Goal: Book appointment/travel/reservation

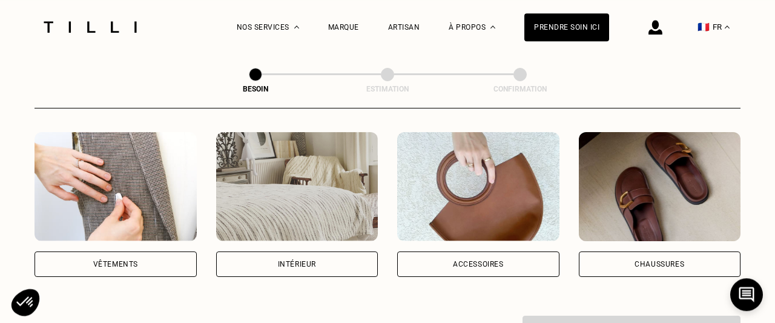
scroll to position [252, 0]
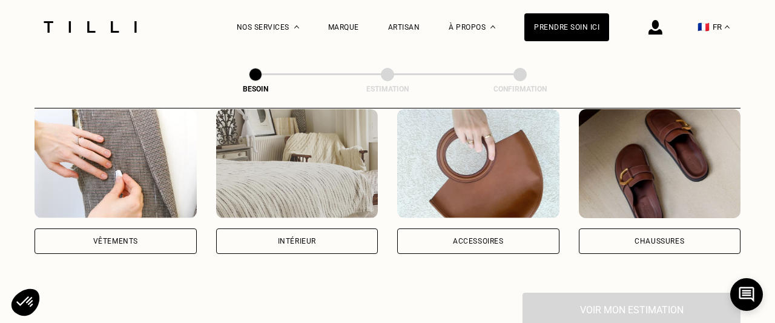
click at [314, 148] on img at bounding box center [297, 163] width 162 height 109
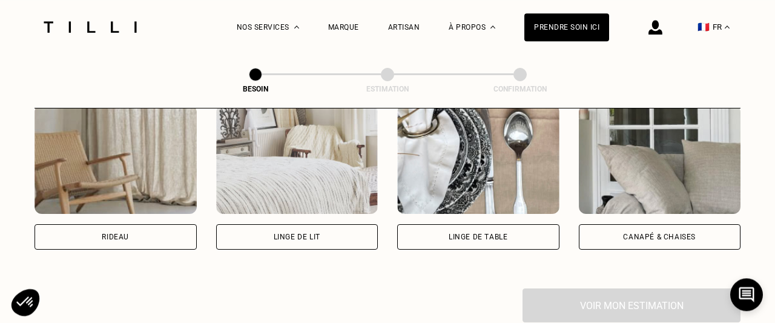
scroll to position [584, 0]
click at [164, 159] on img at bounding box center [116, 159] width 162 height 109
select select "FR"
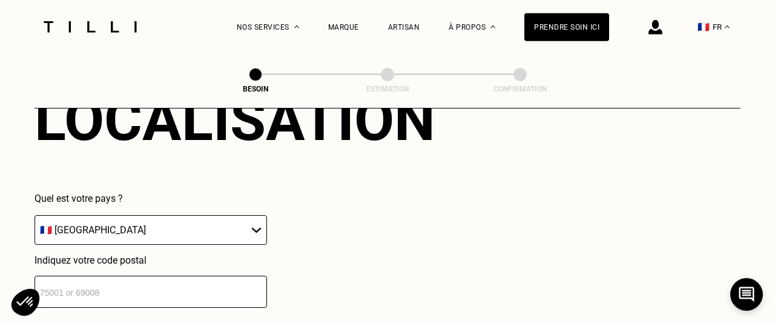
scroll to position [852, 0]
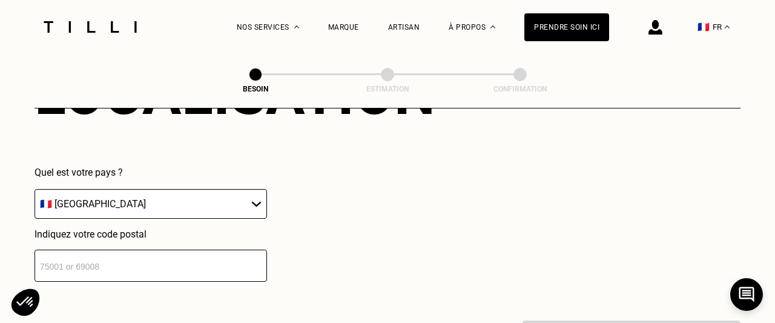
click at [113, 261] on input "number" at bounding box center [151, 266] width 233 height 32
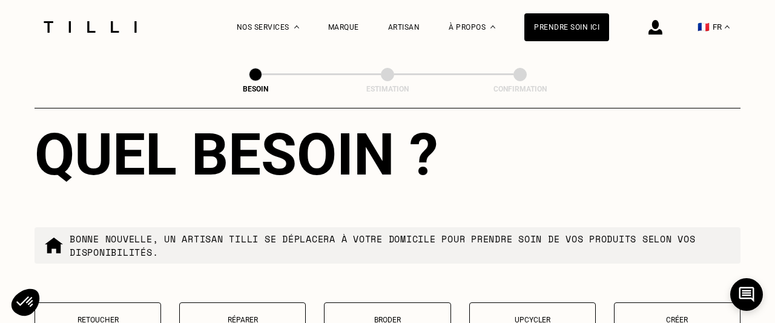
scroll to position [1154, 0]
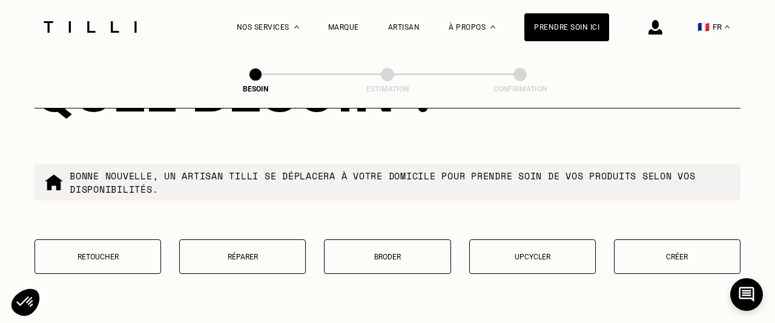
type input "44000"
click at [691, 253] on p "Créer" at bounding box center [677, 257] width 113 height 8
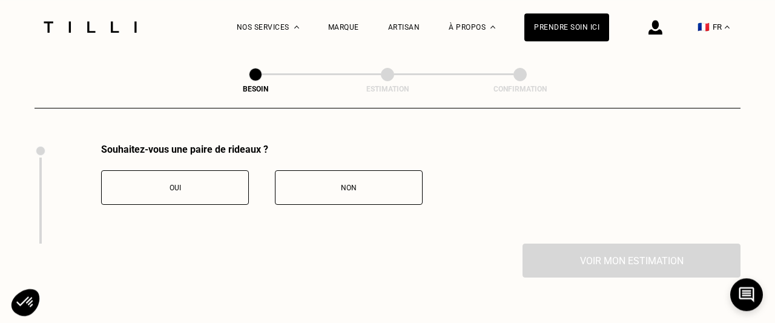
scroll to position [1338, 0]
click at [193, 183] on div "Oui" at bounding box center [175, 187] width 134 height 8
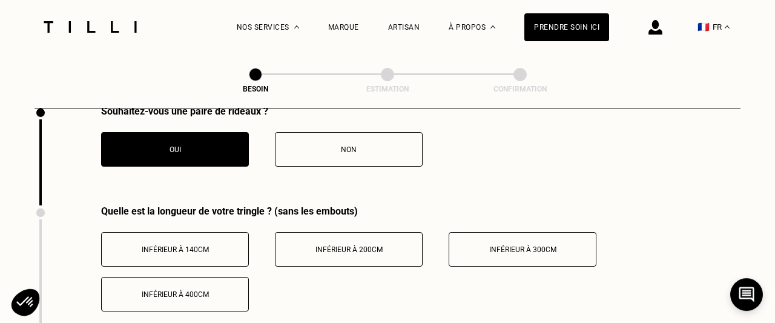
scroll to position [1401, 0]
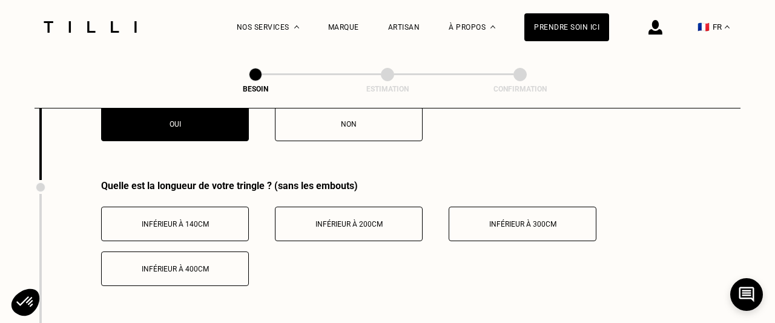
click at [156, 265] on span "Inférieur à 400cm" at bounding box center [175, 269] width 67 height 8
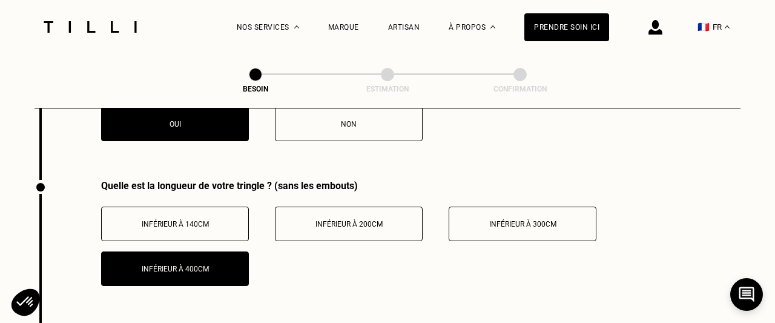
scroll to position [1527, 0]
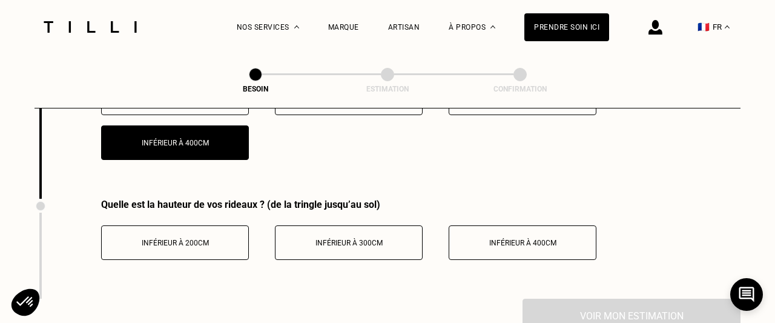
click at [531, 239] on span "Inférieur à 400cm" at bounding box center [522, 243] width 67 height 8
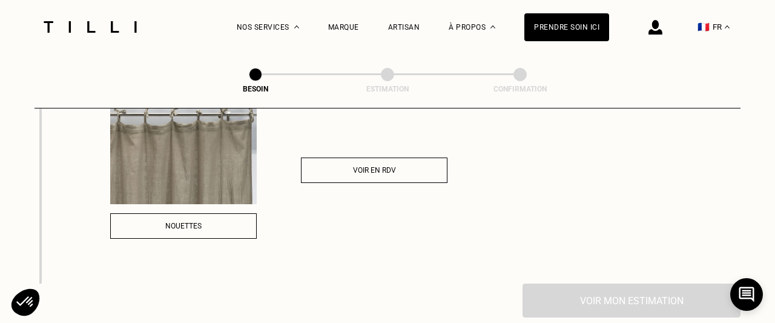
scroll to position [1842, 0]
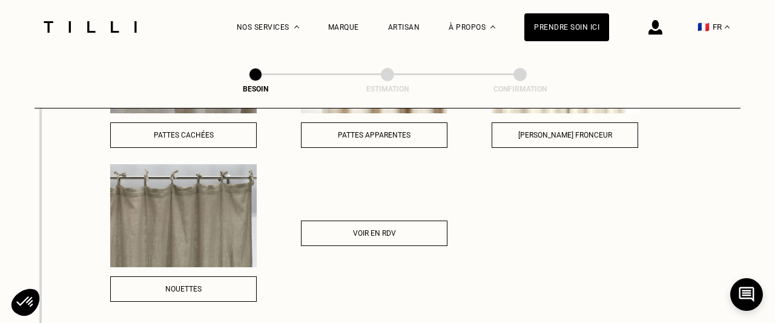
click at [345, 229] on div "Voir en RDV" at bounding box center [374, 233] width 133 height 8
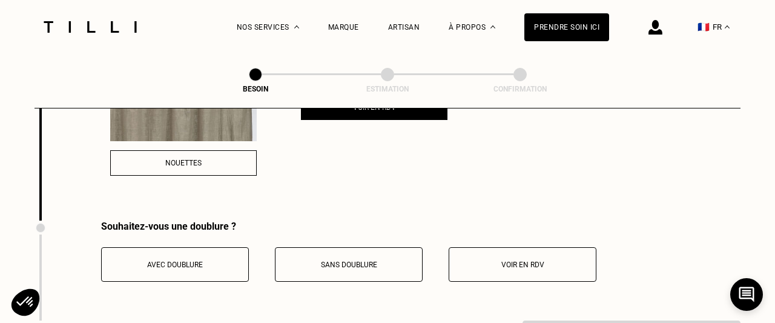
scroll to position [2031, 0]
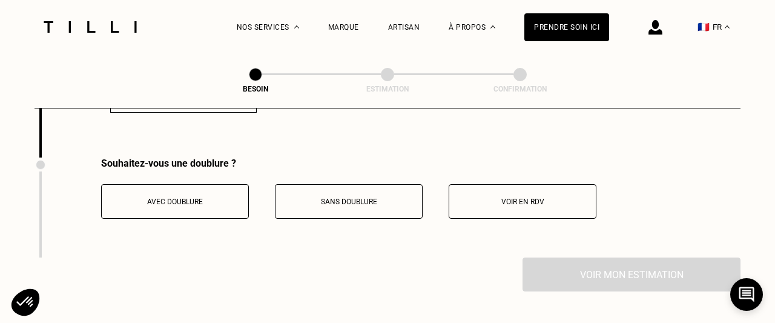
click at [536, 204] on button "Voir en RDV" at bounding box center [523, 201] width 148 height 35
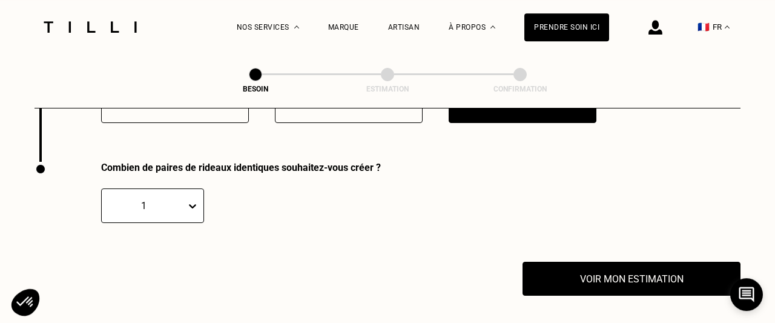
scroll to position [2157, 0]
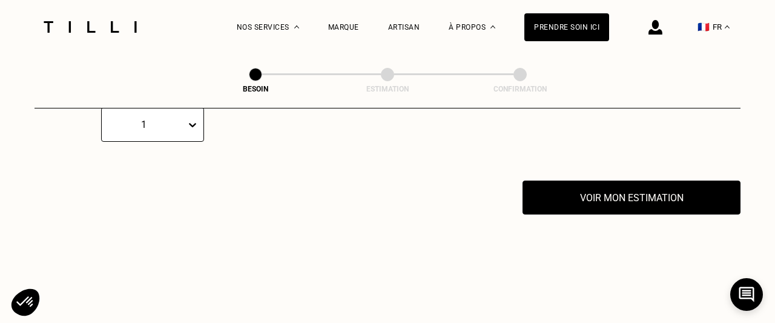
click at [193, 142] on div "1" at bounding box center [152, 124] width 103 height 35
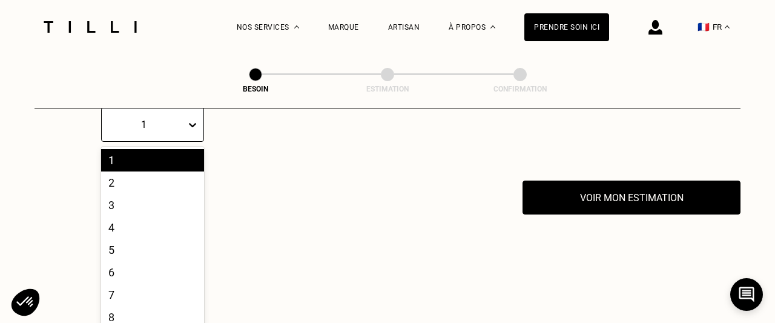
scroll to position [2213, 0]
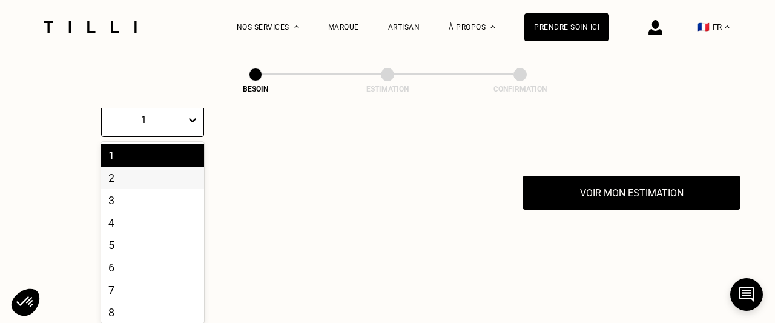
click at [135, 170] on div "2" at bounding box center [152, 178] width 103 height 22
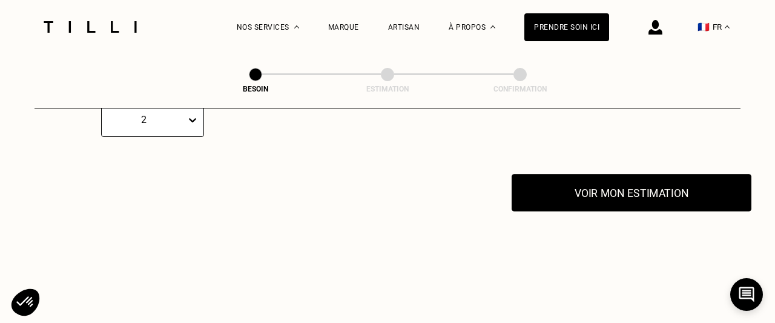
click at [606, 193] on button "Voir mon estimation" at bounding box center [632, 193] width 240 height 38
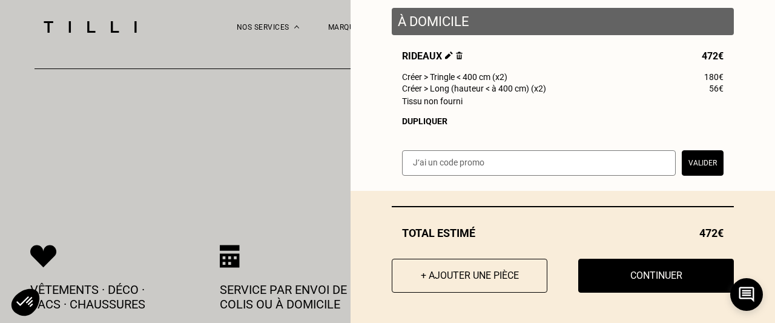
scroll to position [0, 0]
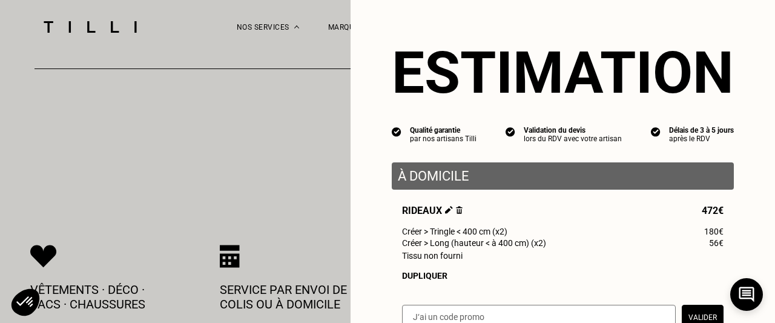
click at [534, 133] on div "Validation du devis" at bounding box center [573, 130] width 98 height 8
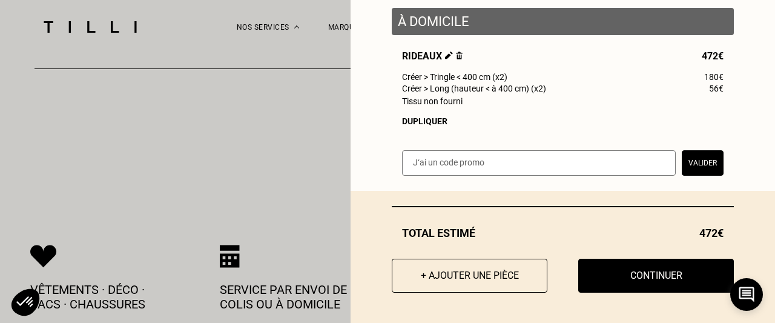
scroll to position [159, 0]
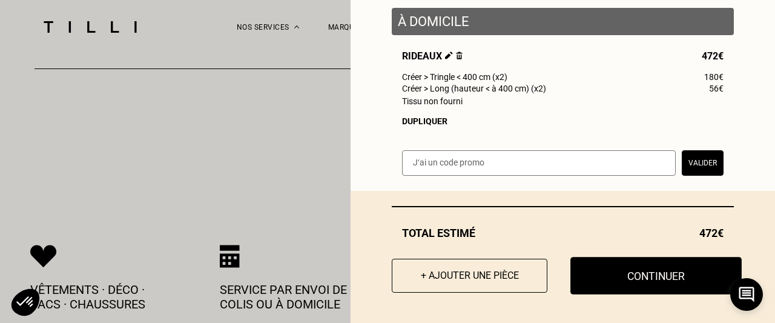
click at [681, 287] on button "Continuer" at bounding box center [656, 276] width 171 height 38
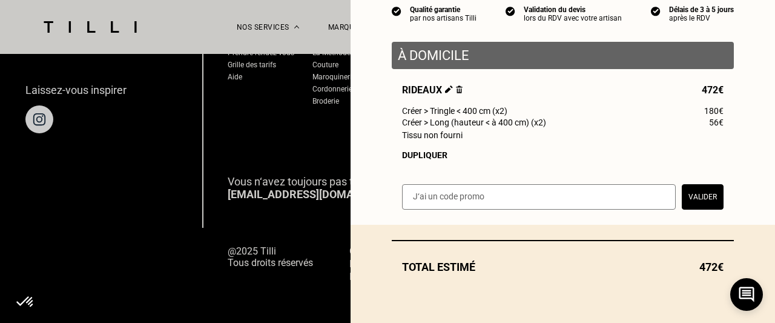
scroll to position [125, 0]
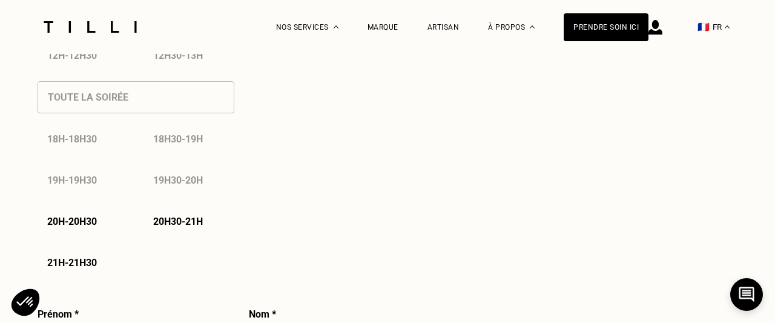
select select "FR"
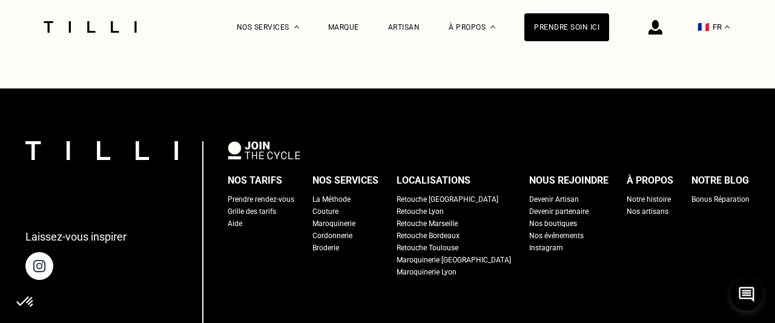
scroll to position [1890, 0]
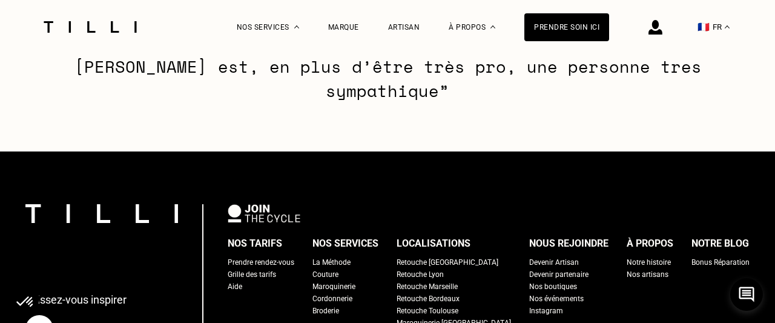
click at [693, 256] on div "Bonus Réparation" at bounding box center [721, 262] width 58 height 12
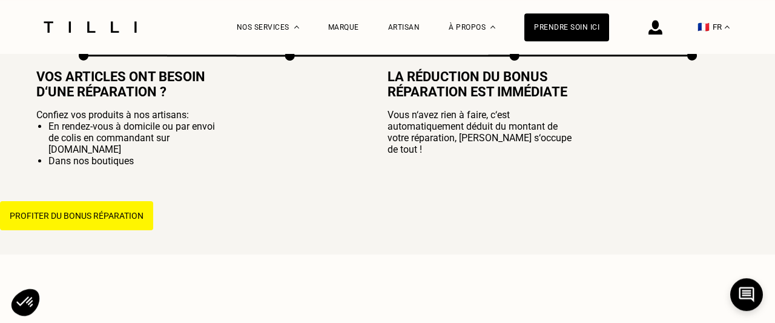
scroll to position [878, 0]
